Goal: Transaction & Acquisition: Book appointment/travel/reservation

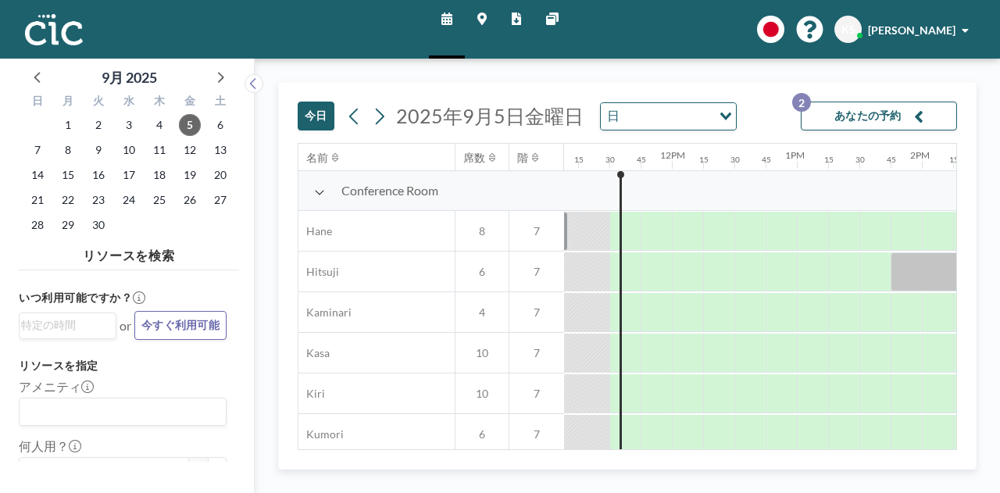
scroll to position [0, 1406]
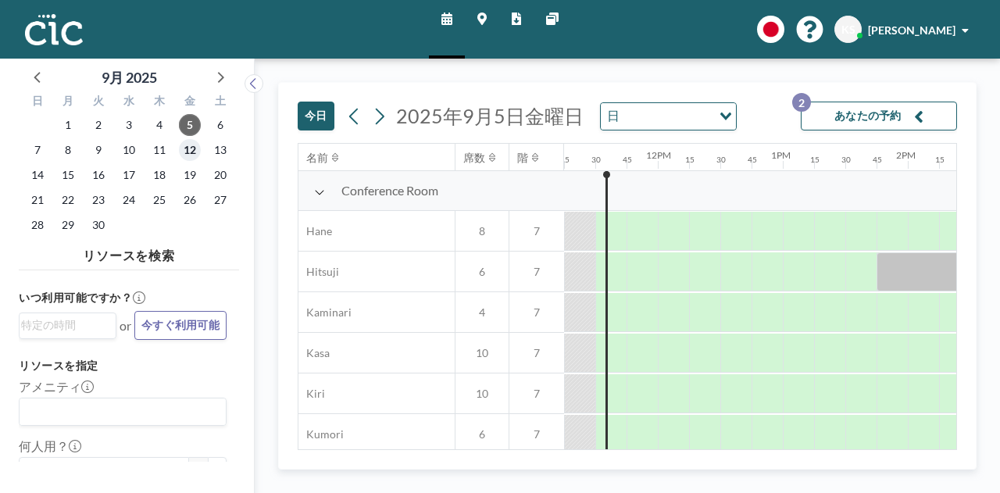
click at [188, 147] on span "12" at bounding box center [190, 150] width 22 height 22
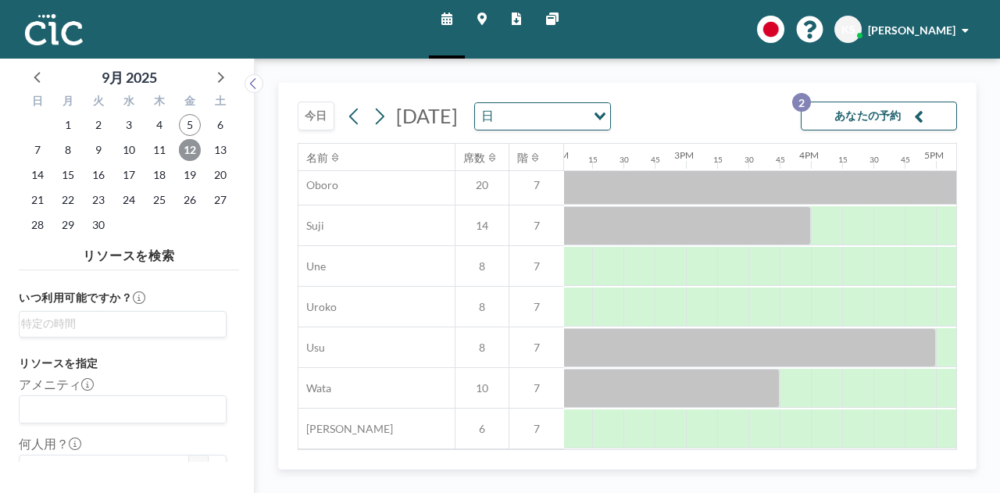
scroll to position [1188, 1754]
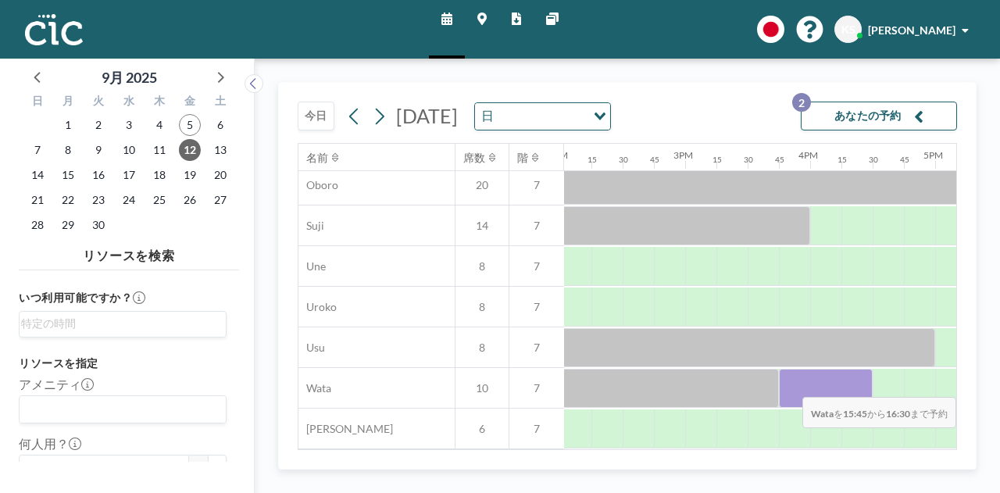
drag, startPoint x: 802, startPoint y: 385, endPoint x: 849, endPoint y: 385, distance: 47.7
click at [849, 385] on div at bounding box center [826, 388] width 94 height 39
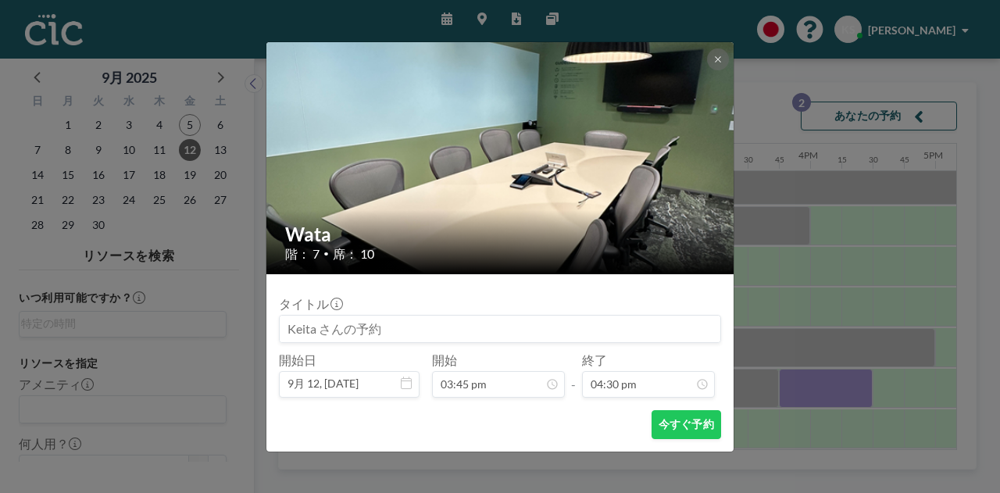
scroll to position [1835, 0]
click at [675, 423] on button "今すぐ予約" at bounding box center [687, 424] width 70 height 29
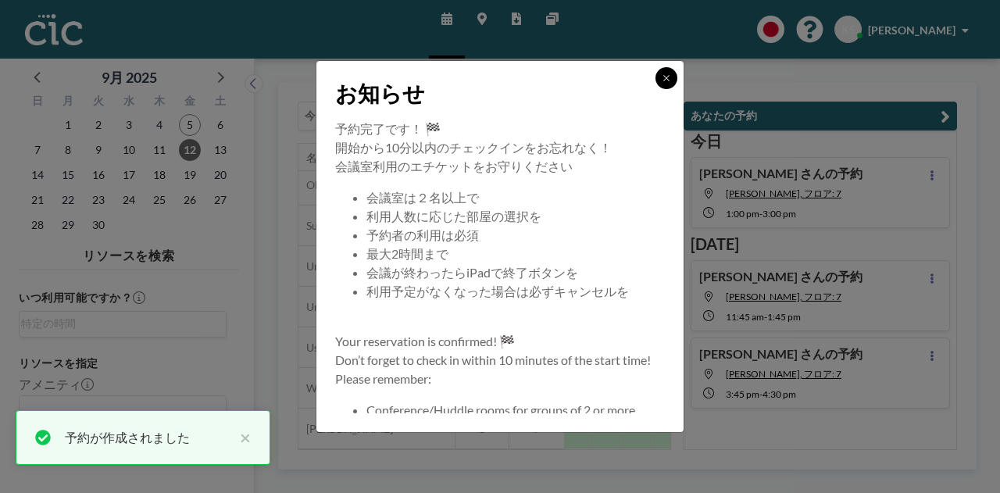
click at [670, 82] on icon at bounding box center [666, 77] width 9 height 9
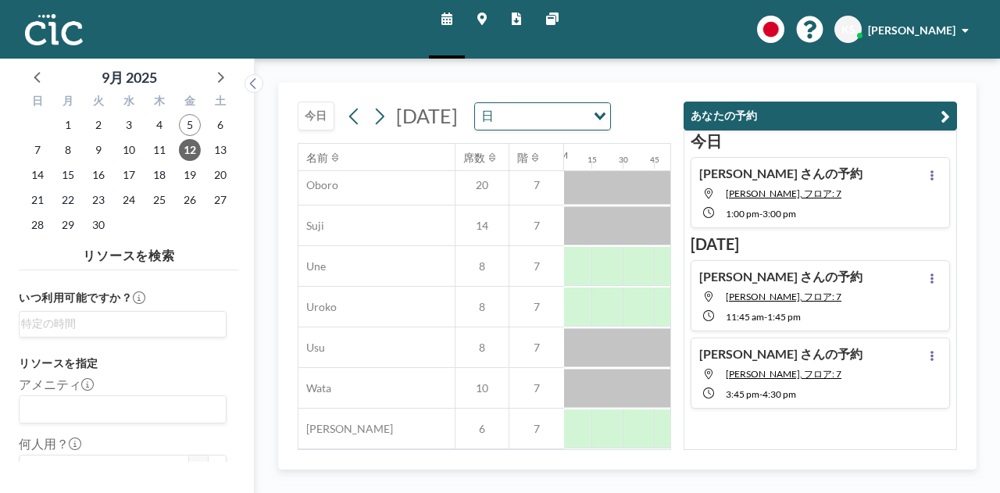
click at [950, 124] on button "あなたの予約" at bounding box center [820, 116] width 273 height 29
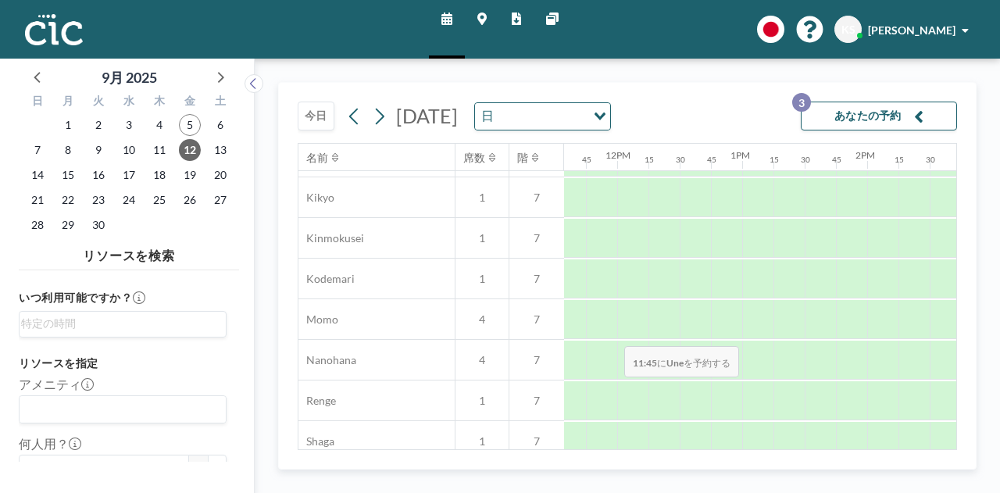
scroll to position [630, 1447]
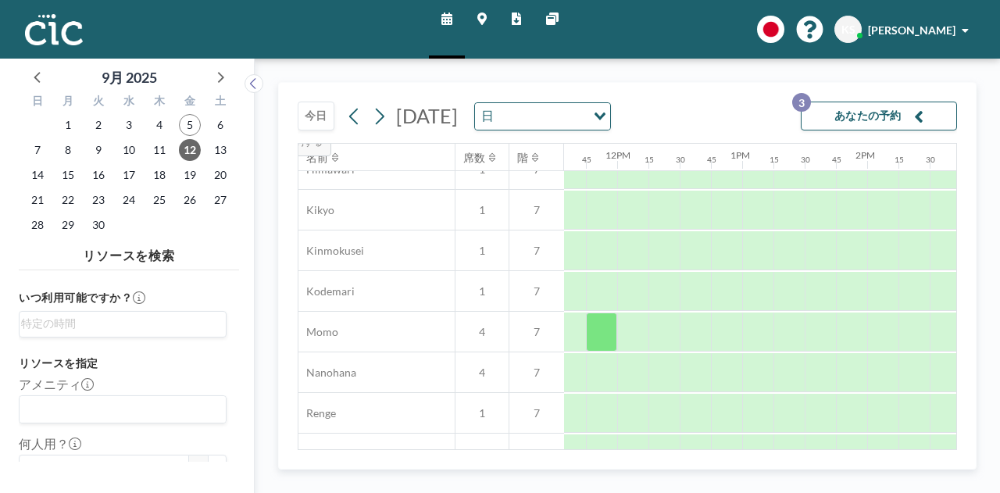
click at [194, 113] on div "5" at bounding box center [189, 125] width 30 height 25
click at [194, 121] on span "5" at bounding box center [190, 125] width 22 height 22
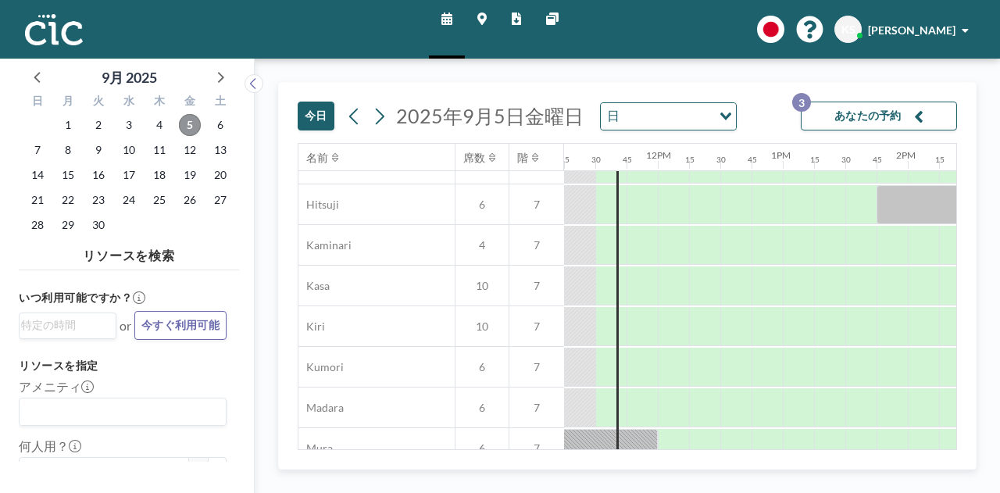
scroll to position [70, 1406]
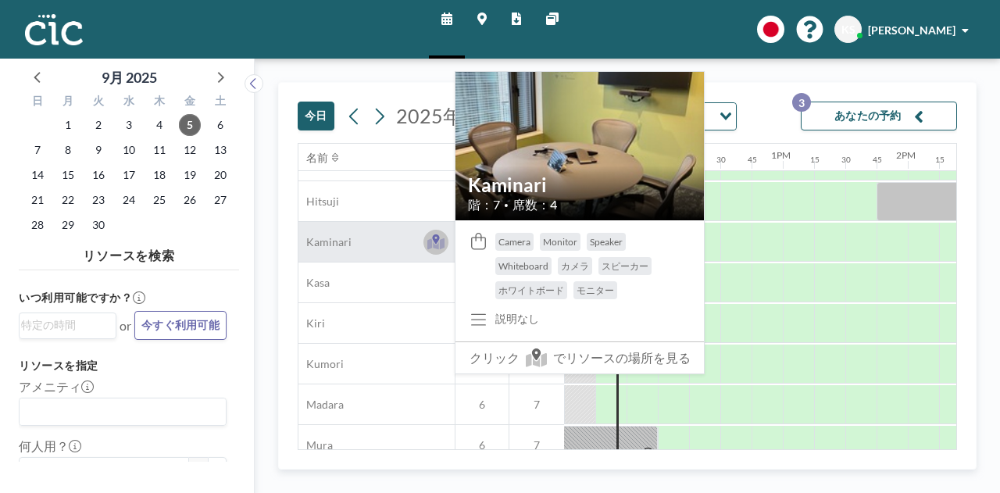
click at [434, 243] on icon at bounding box center [436, 242] width 18 height 16
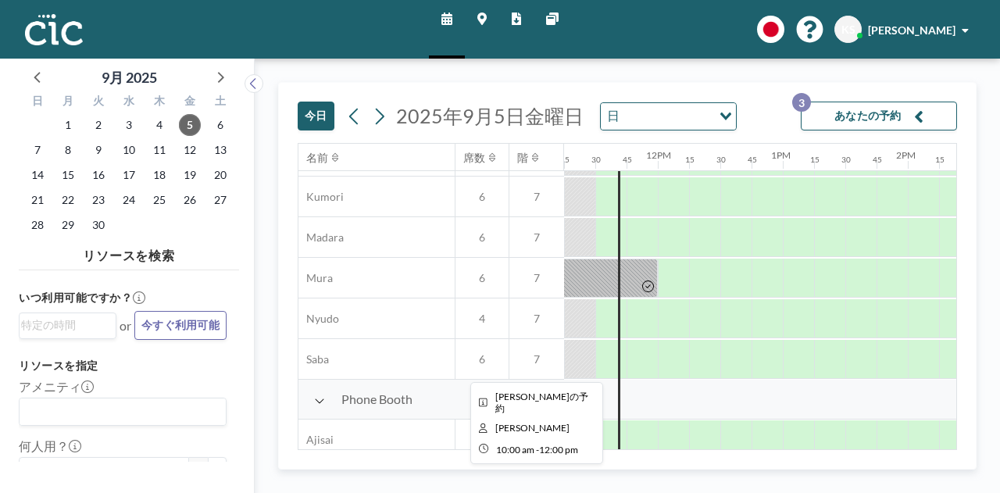
scroll to position [244, 1406]
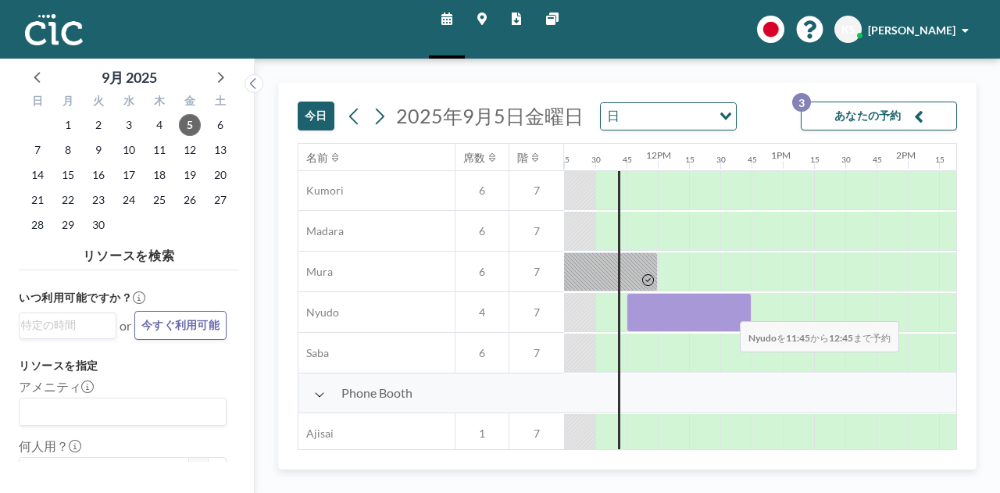
drag, startPoint x: 648, startPoint y: 307, endPoint x: 727, endPoint y: 309, distance: 78.9
click at [727, 309] on div at bounding box center [689, 312] width 125 height 39
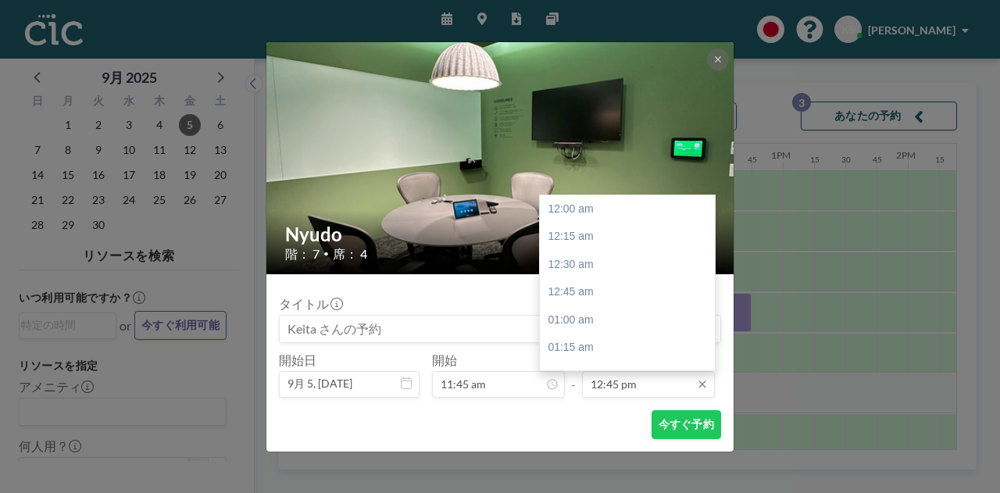
scroll to position [1418, 0]
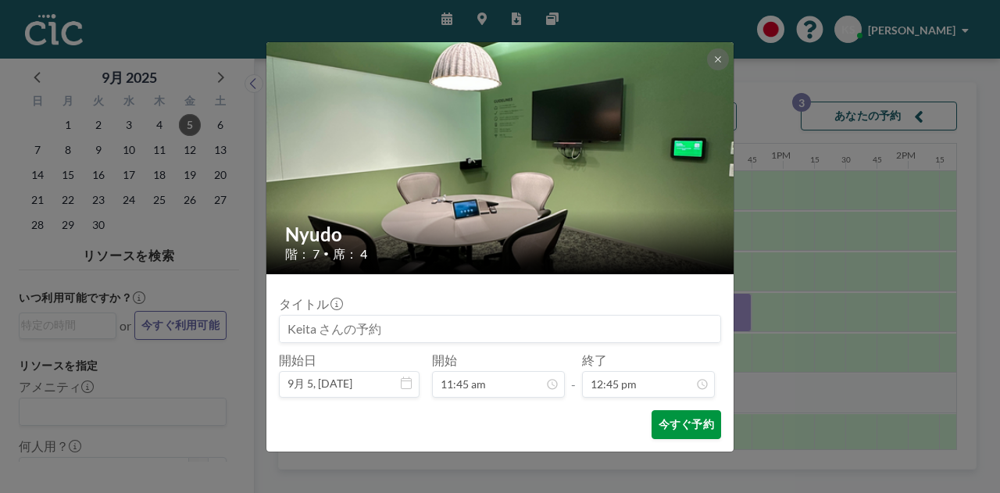
click at [666, 426] on button "今すぐ予約" at bounding box center [687, 424] width 70 height 29
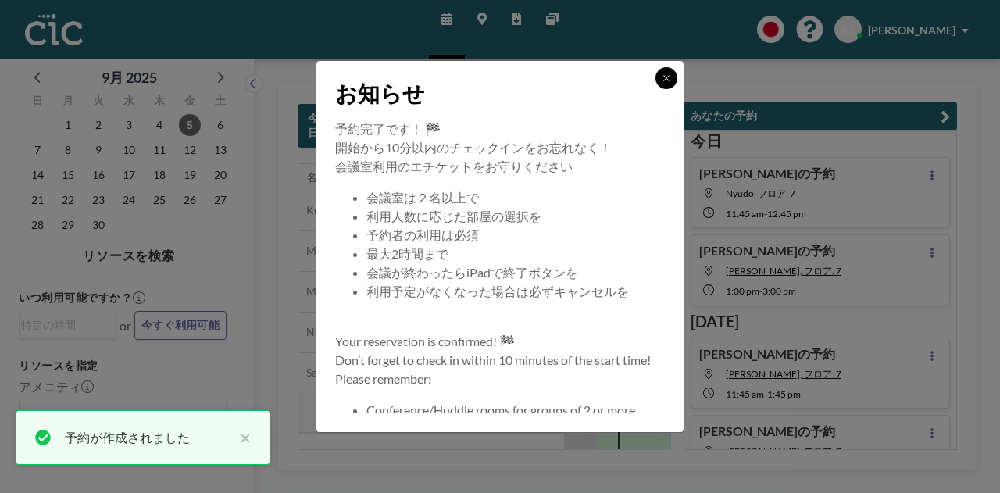
click at [663, 80] on icon at bounding box center [666, 77] width 9 height 9
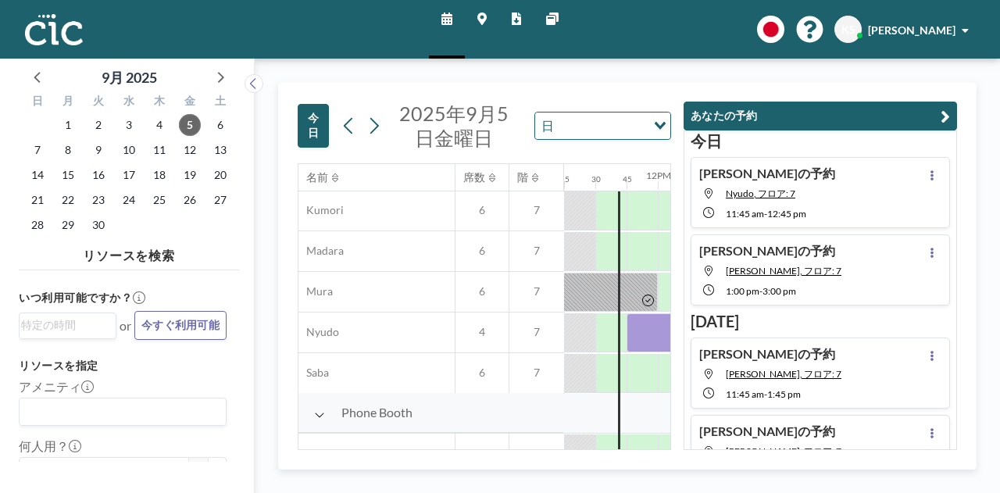
click at [946, 112] on icon "button" at bounding box center [945, 116] width 9 height 19
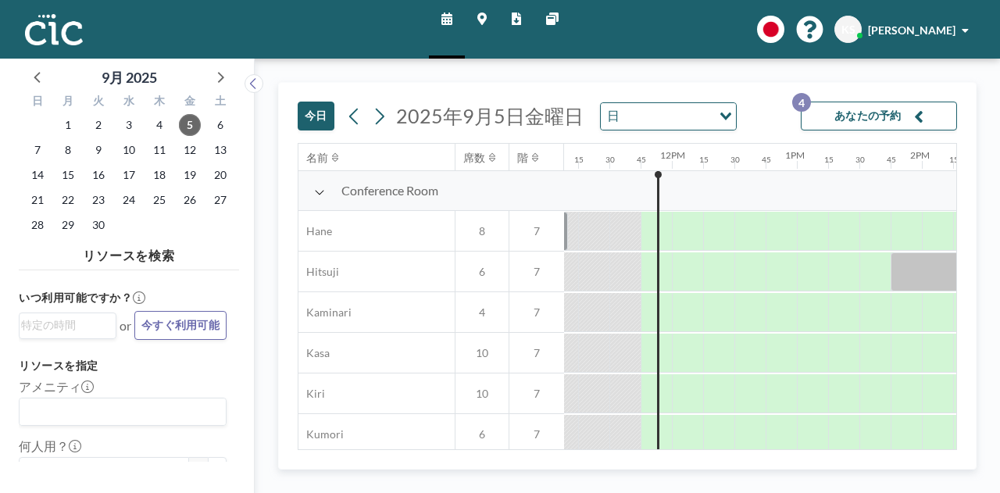
scroll to position [0, 1406]
